Goal: Information Seeking & Learning: Check status

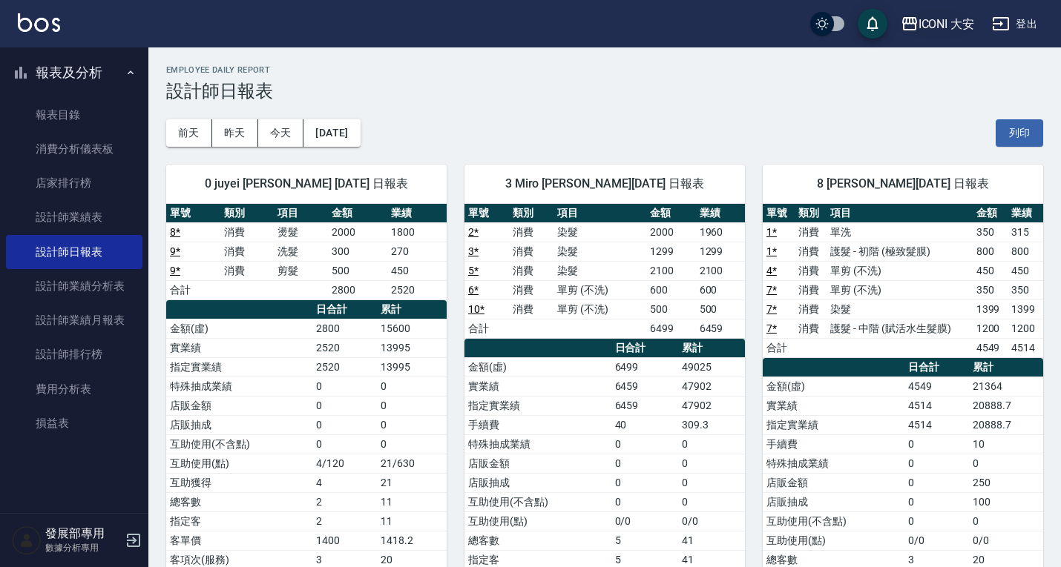
click at [948, 21] on div "ICONI 大安" at bounding box center [946, 24] width 56 height 19
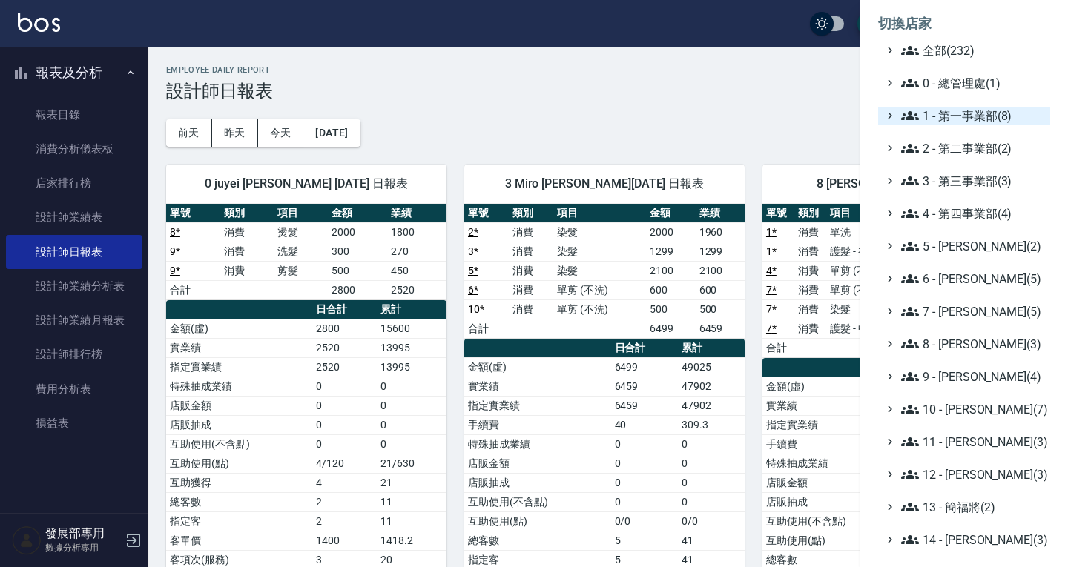
click at [951, 119] on span "1 - 第一事業部(8)" at bounding box center [972, 116] width 143 height 18
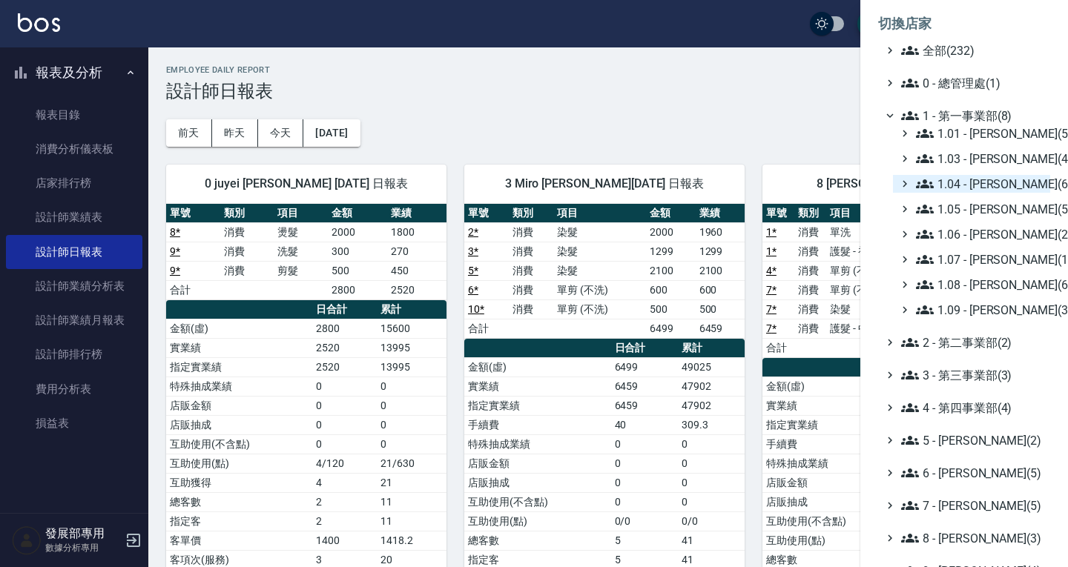
click at [978, 191] on span "1.04 - 陳敬羽(6)" at bounding box center [980, 184] width 128 height 18
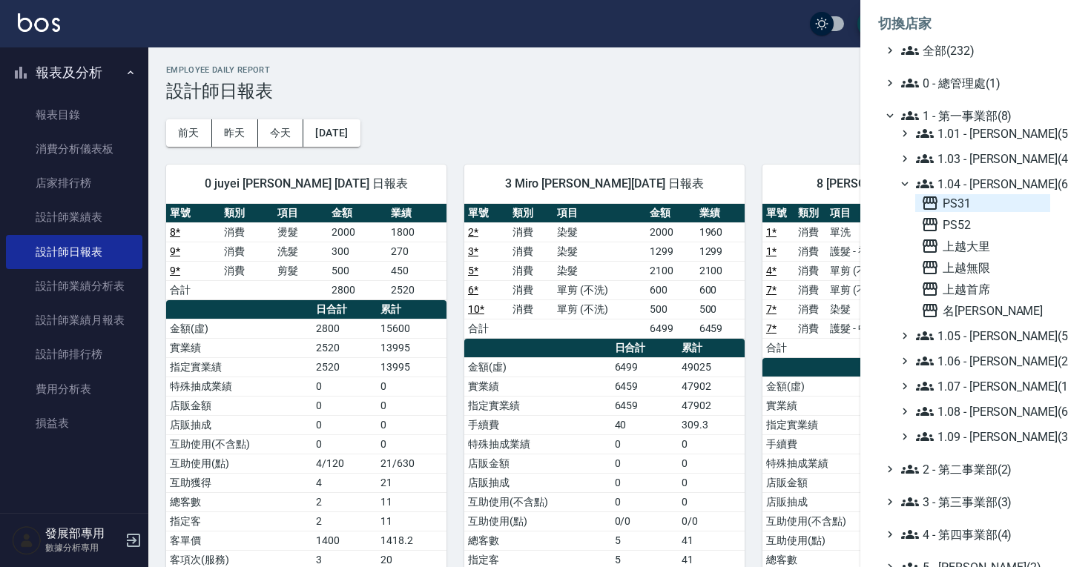
click at [970, 203] on span "PS31" at bounding box center [982, 203] width 123 height 18
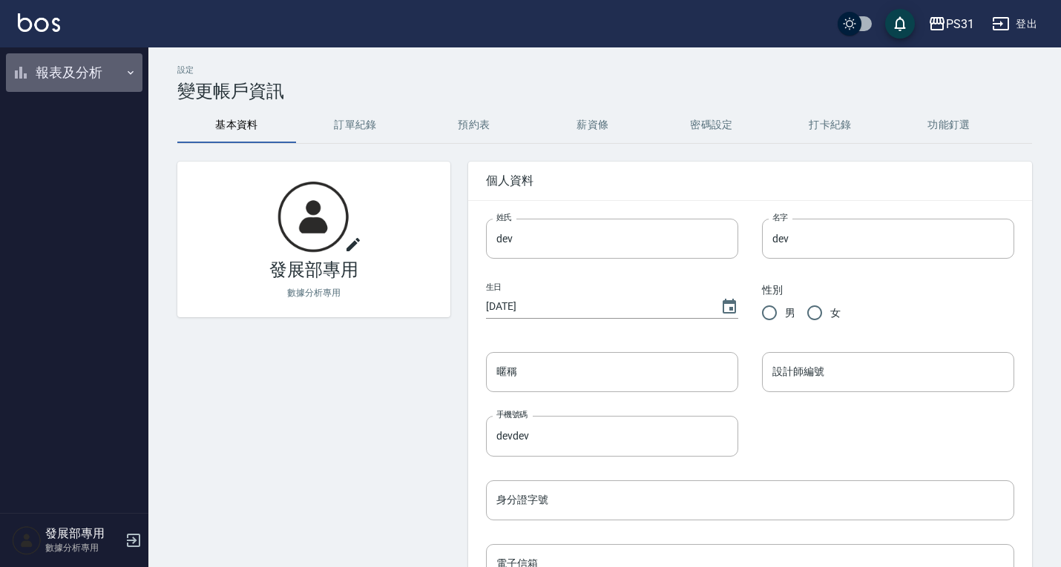
click at [78, 74] on button "報表及分析" at bounding box center [74, 72] width 136 height 39
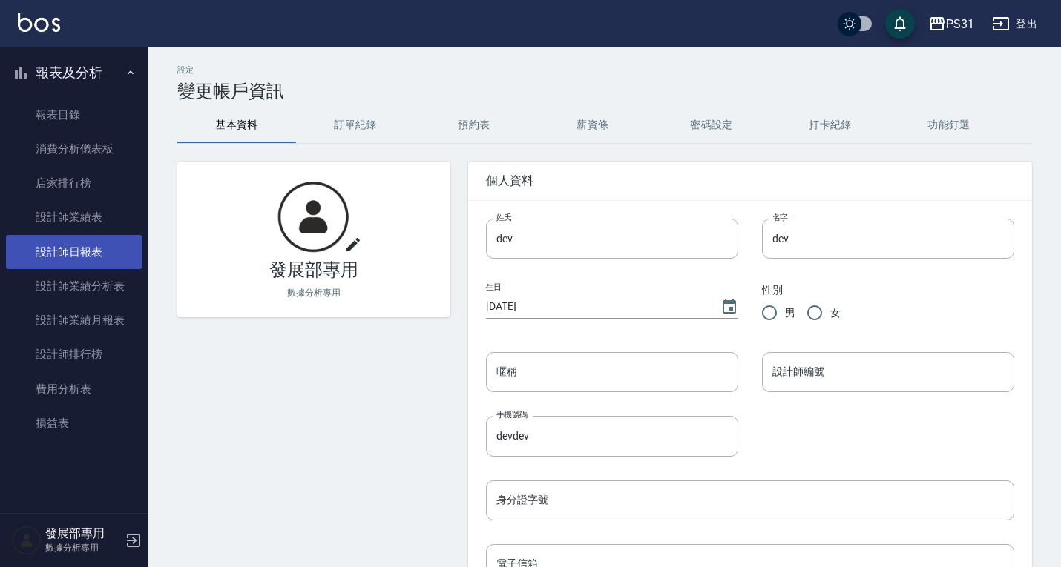
drag, startPoint x: 93, startPoint y: 253, endPoint x: 109, endPoint y: 235, distance: 23.7
click at [93, 252] on link "設計師日報表" at bounding box center [74, 252] width 136 height 34
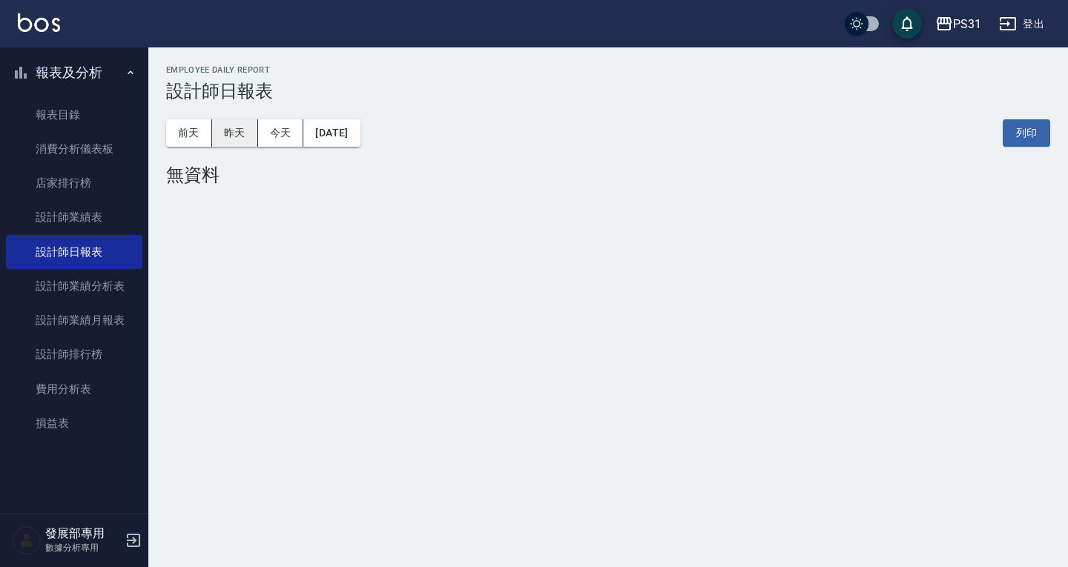
click at [246, 131] on button "昨天" at bounding box center [235, 132] width 46 height 27
